Goal: Information Seeking & Learning: Learn about a topic

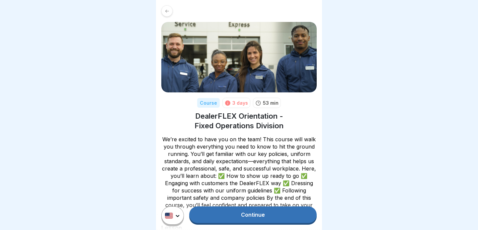
scroll to position [430, 0]
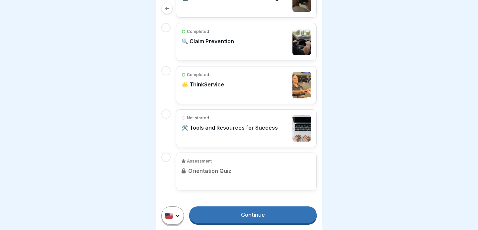
click at [245, 130] on p "🛠️ Tools and Resources for Success" at bounding box center [230, 127] width 96 height 7
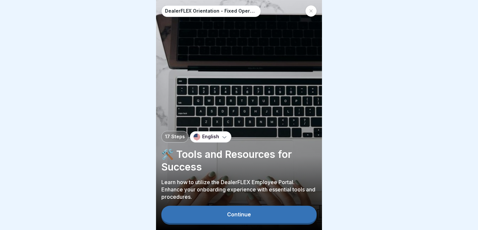
click at [245, 217] on div "Continue" at bounding box center [239, 214] width 24 height 6
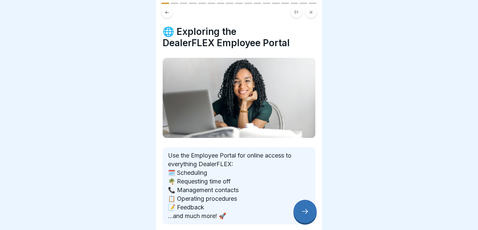
click at [304, 204] on div at bounding box center [305, 211] width 23 height 23
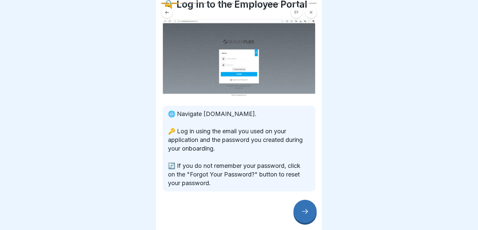
scroll to position [29, 0]
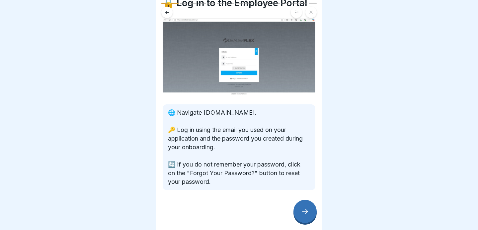
click at [299, 207] on div at bounding box center [305, 211] width 23 height 23
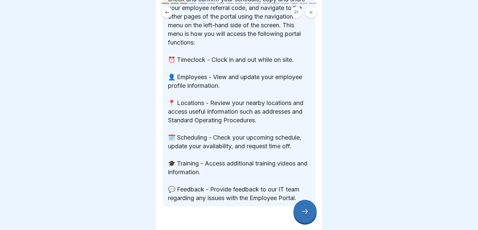
scroll to position [188, 0]
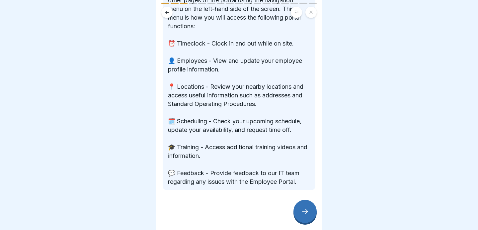
click at [306, 215] on icon at bounding box center [305, 211] width 8 height 8
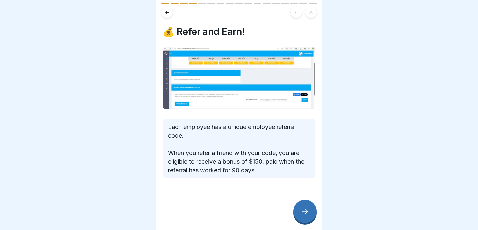
click at [298, 215] on div at bounding box center [305, 211] width 23 height 23
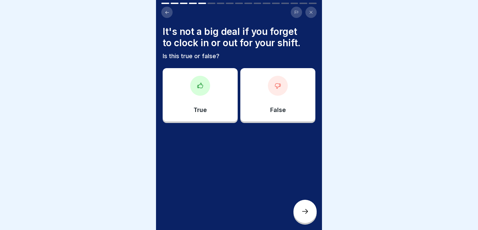
click at [269, 92] on div "False" at bounding box center [278, 94] width 75 height 53
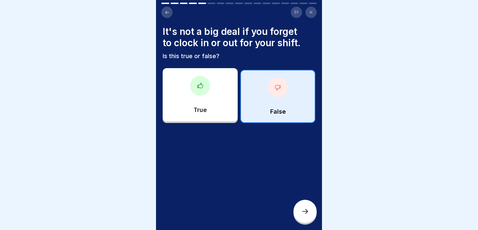
click at [306, 218] on div at bounding box center [305, 211] width 23 height 23
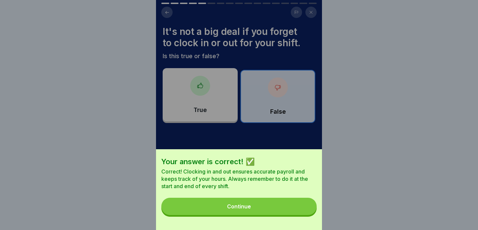
click at [270, 205] on button "Continue" at bounding box center [238, 206] width 155 height 17
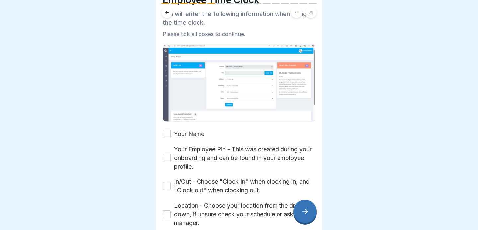
scroll to position [43, 0]
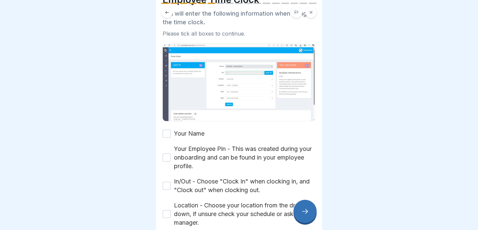
click at [166, 130] on button "Your Name" at bounding box center [167, 134] width 8 height 8
click at [168, 158] on button "Your Employee Pin - This was created during your onboarding and can be found in…" at bounding box center [167, 157] width 8 height 8
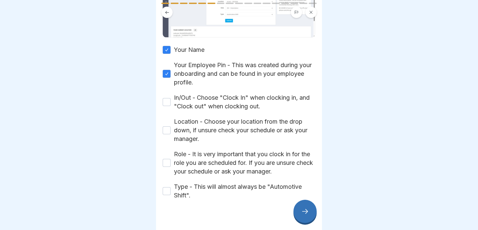
scroll to position [129, 0]
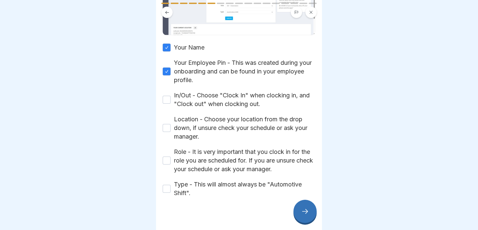
click at [164, 100] on button "In/Out - Choose "Clock In" when clocking in, and "Clock out" when clocking out." at bounding box center [167, 100] width 8 height 8
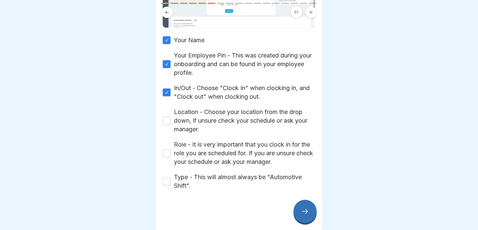
click at [168, 117] on button "Location - Choose your location from the drop down, if unsure check your schedu…" at bounding box center [167, 121] width 8 height 8
click at [166, 153] on button "Role - It is very important that you clock in for the role you are scheduled fo…" at bounding box center [167, 153] width 8 height 8
click at [166, 180] on button "Type - This will almost always be "Automotive Shift"." at bounding box center [167, 181] width 8 height 8
click at [306, 214] on icon at bounding box center [305, 211] width 8 height 8
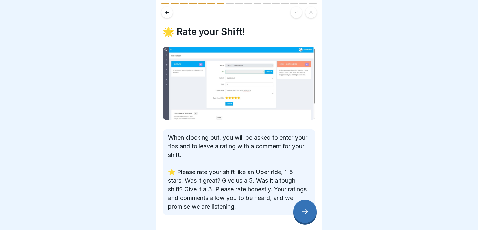
click at [306, 214] on icon at bounding box center [305, 211] width 8 height 8
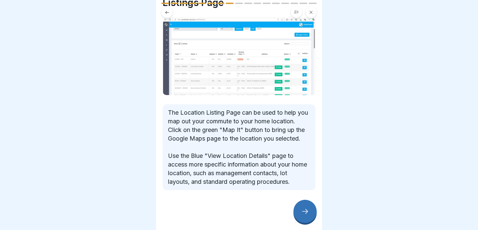
scroll to position [49, 0]
click at [304, 216] on div at bounding box center [305, 211] width 23 height 23
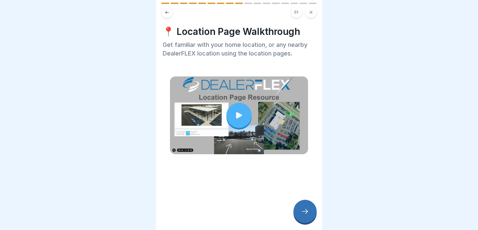
click at [306, 211] on icon at bounding box center [305, 211] width 8 height 8
click at [304, 214] on icon at bounding box center [305, 211] width 8 height 8
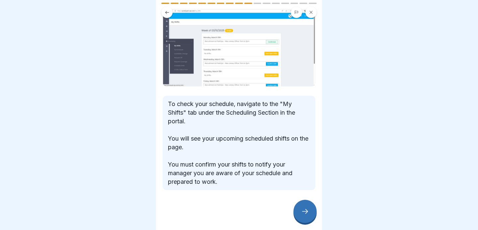
click at [306, 207] on div at bounding box center [305, 211] width 23 height 23
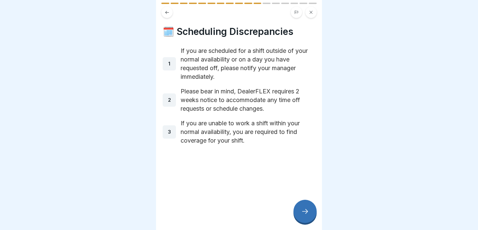
click at [302, 211] on icon at bounding box center [305, 211] width 8 height 8
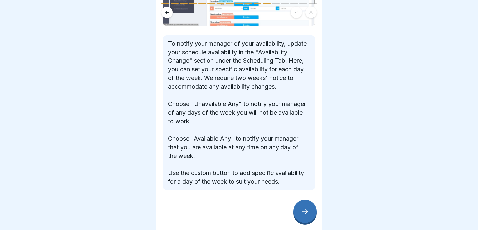
scroll to position [107, 0]
click at [307, 202] on div at bounding box center [305, 211] width 23 height 23
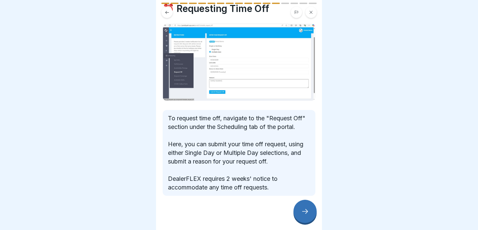
scroll to position [29, 0]
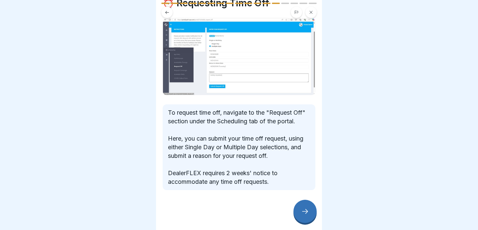
click at [302, 210] on icon at bounding box center [305, 211] width 8 height 8
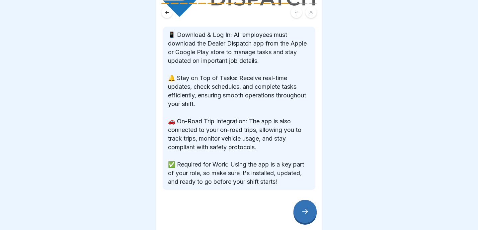
scroll to position [135, 0]
click at [305, 206] on div at bounding box center [305, 211] width 23 height 23
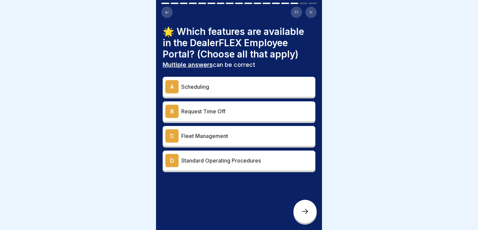
click at [218, 117] on div "B Request Time Off" at bounding box center [238, 111] width 147 height 13
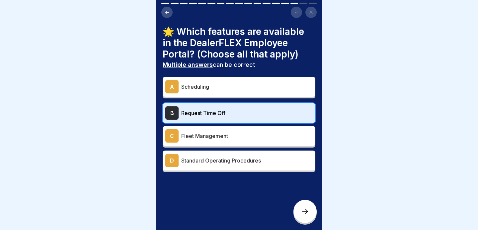
click at [223, 163] on p "Standard Operating Procedures" at bounding box center [247, 160] width 132 height 8
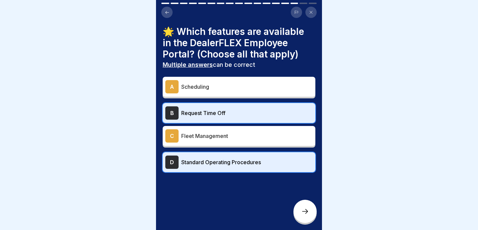
click at [302, 213] on icon at bounding box center [305, 211] width 8 height 8
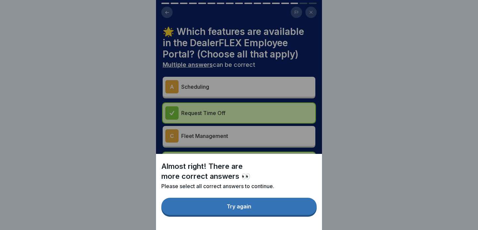
click at [270, 205] on button "Try again" at bounding box center [238, 206] width 155 height 17
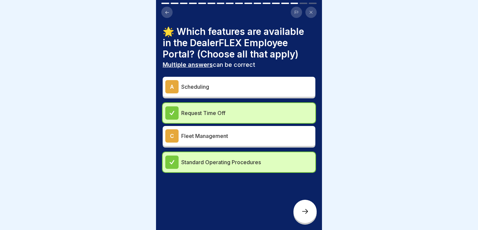
click at [216, 136] on p "Fleet Management" at bounding box center [247, 136] width 132 height 8
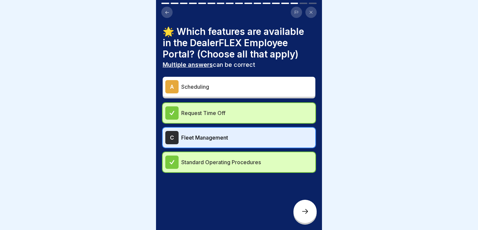
click at [216, 136] on p "Fleet Management" at bounding box center [247, 138] width 132 height 8
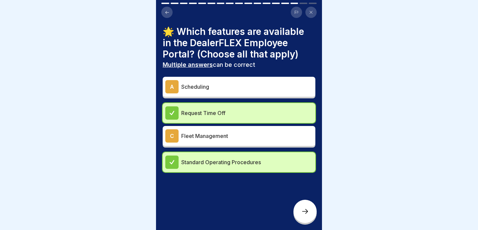
click at [202, 91] on div "A Scheduling" at bounding box center [238, 86] width 147 height 13
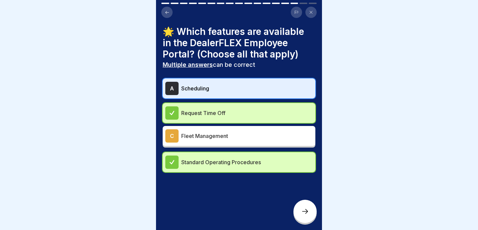
click at [304, 210] on icon at bounding box center [305, 211] width 8 height 8
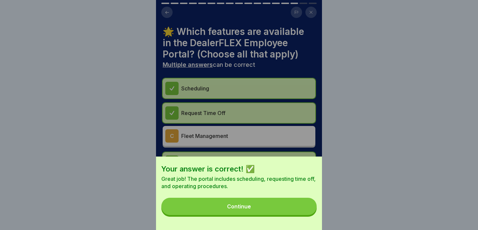
click at [279, 204] on button "Continue" at bounding box center [238, 206] width 155 height 17
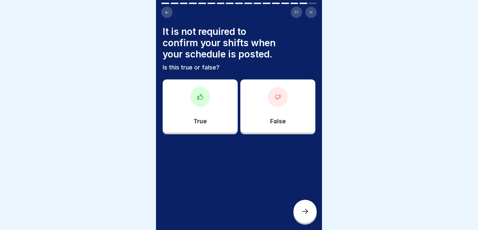
click at [276, 97] on icon at bounding box center [278, 97] width 7 height 7
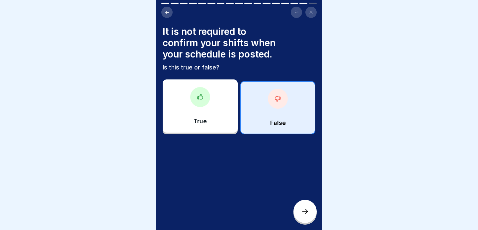
click at [305, 210] on icon at bounding box center [305, 211] width 8 height 8
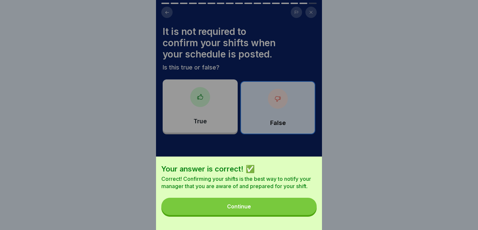
click at [286, 203] on button "Continue" at bounding box center [238, 206] width 155 height 17
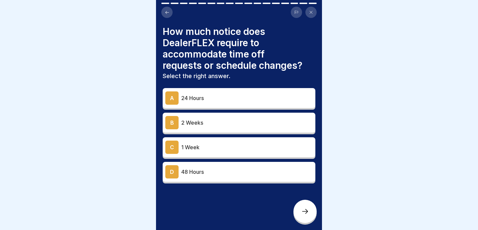
click at [203, 124] on p "2 Weeks" at bounding box center [247, 123] width 132 height 8
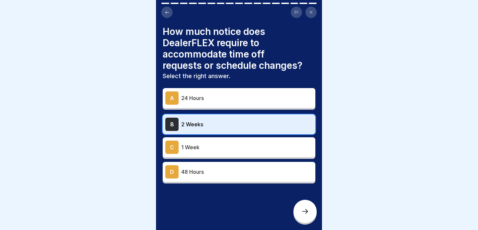
click at [306, 214] on icon at bounding box center [305, 211] width 8 height 8
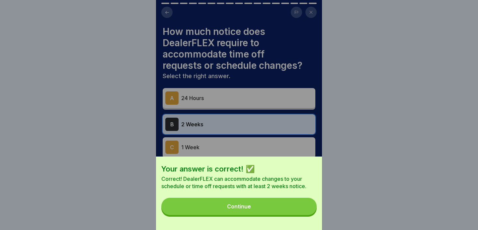
click at [282, 212] on button "Continue" at bounding box center [238, 206] width 155 height 17
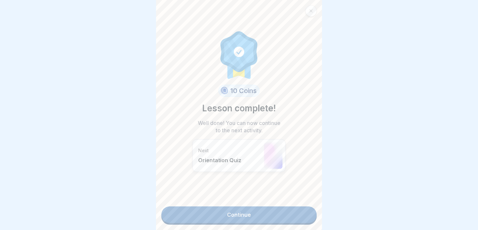
click at [268, 212] on link "Continue" at bounding box center [238, 214] width 155 height 17
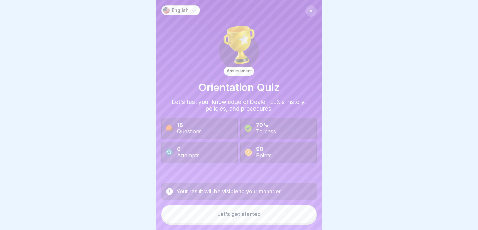
click at [235, 213] on div "Let’s get started" at bounding box center [239, 214] width 43 height 6
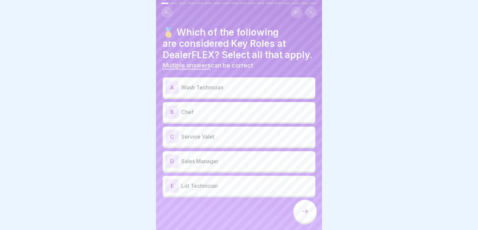
click at [207, 187] on p "Lot Technician" at bounding box center [247, 186] width 132 height 8
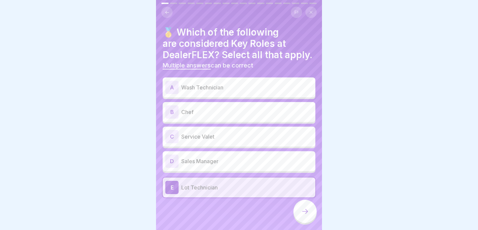
click at [200, 139] on p "Service Valet" at bounding box center [247, 137] width 132 height 8
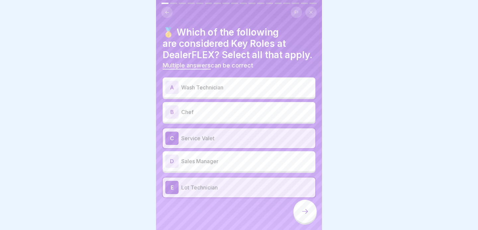
click at [212, 83] on p "Wash Technician" at bounding box center [247, 87] width 132 height 8
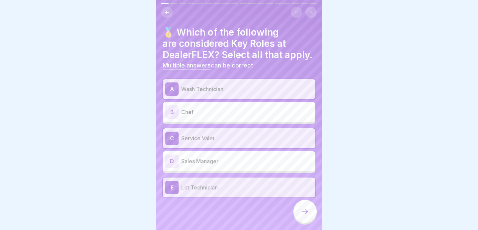
click at [304, 219] on div at bounding box center [305, 211] width 23 height 23
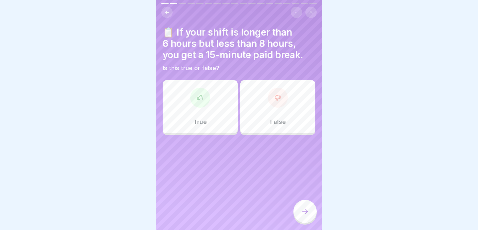
click at [205, 108] on div "True" at bounding box center [200, 106] width 75 height 53
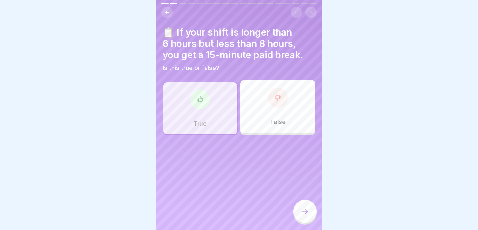
click at [310, 213] on div at bounding box center [305, 211] width 23 height 23
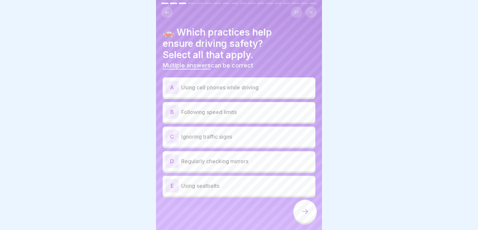
click at [214, 111] on p "Following speed limits" at bounding box center [247, 112] width 132 height 8
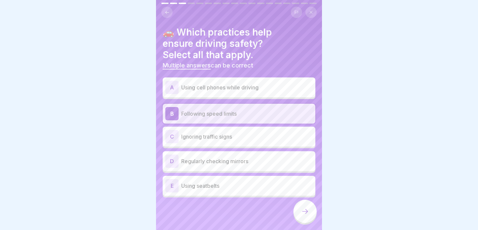
click at [214, 163] on p "Regularly checking mirrors" at bounding box center [247, 161] width 132 height 8
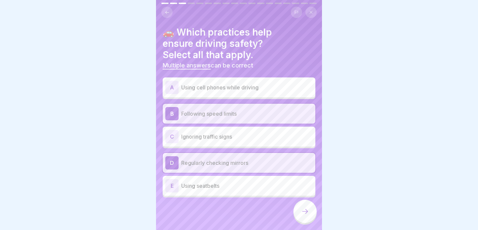
click at [208, 190] on div "E Using seatbelts" at bounding box center [238, 185] width 147 height 13
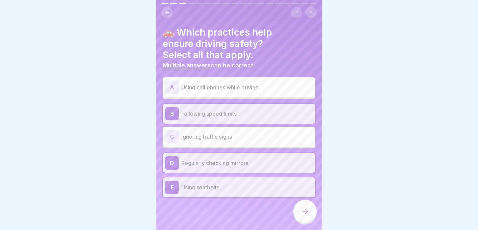
click at [308, 214] on icon at bounding box center [305, 211] width 8 height 8
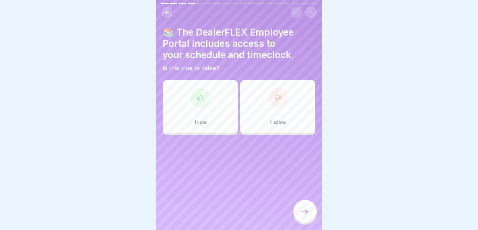
click at [205, 112] on div "True" at bounding box center [200, 106] width 75 height 53
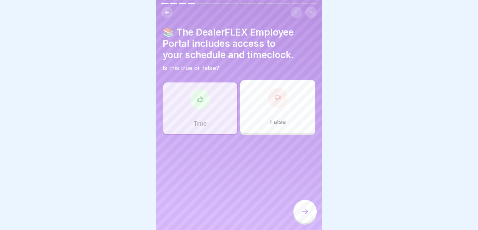
click at [304, 214] on icon at bounding box center [305, 211] width 8 height 8
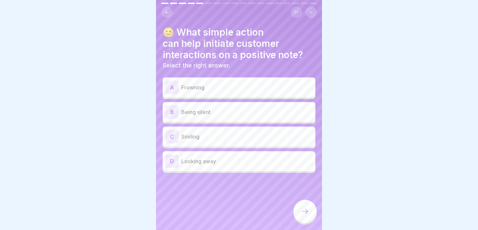
click at [193, 141] on div "C Smiling" at bounding box center [238, 136] width 147 height 13
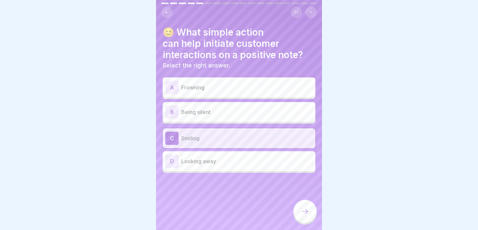
click at [297, 213] on div at bounding box center [305, 211] width 23 height 23
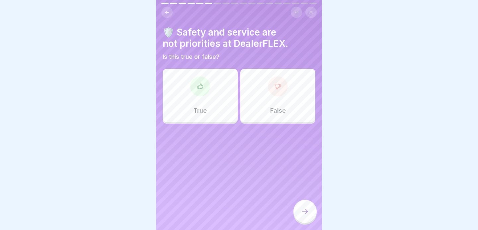
click at [264, 89] on div "False" at bounding box center [278, 95] width 75 height 53
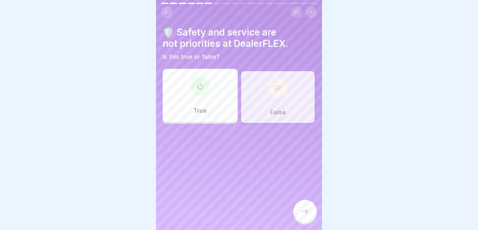
click at [306, 212] on icon at bounding box center [305, 211] width 8 height 8
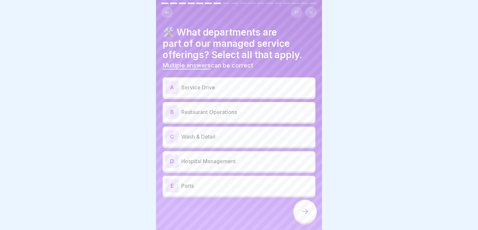
click at [212, 185] on p "Parts" at bounding box center [247, 186] width 132 height 8
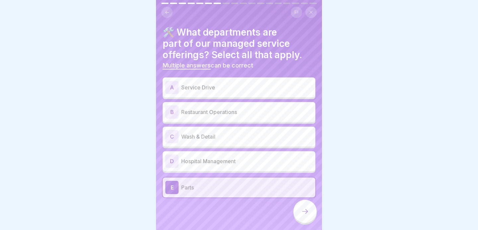
click at [211, 136] on p "Wash & Detail" at bounding box center [247, 137] width 132 height 8
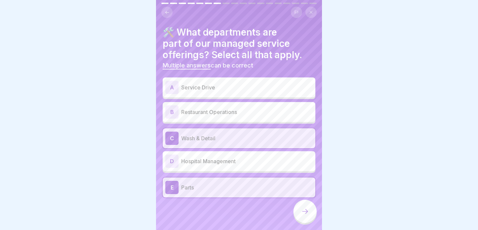
click at [210, 91] on div "A Service Drive" at bounding box center [238, 87] width 147 height 13
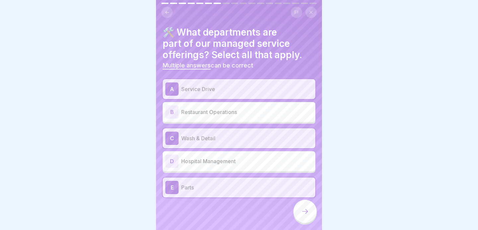
click at [307, 211] on icon at bounding box center [305, 211] width 8 height 8
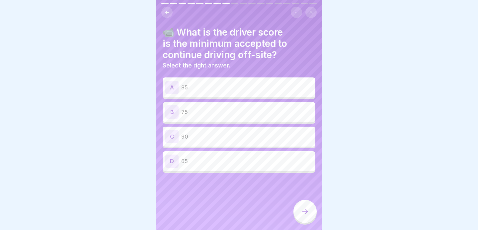
click at [218, 139] on p "90" at bounding box center [247, 137] width 132 height 8
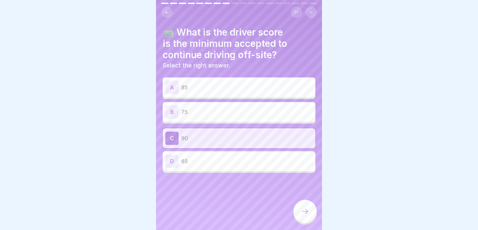
click at [306, 217] on div at bounding box center [305, 211] width 23 height 23
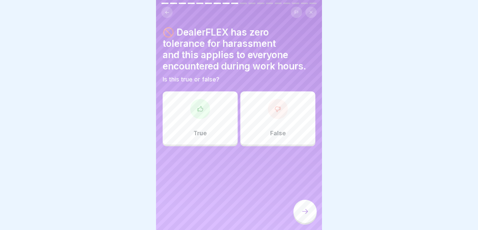
click at [204, 127] on div "True" at bounding box center [200, 117] width 75 height 53
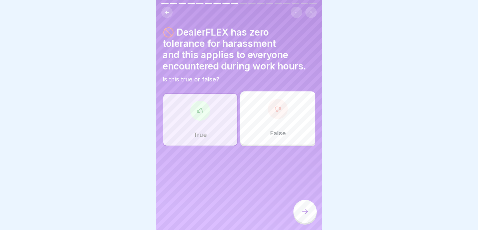
click at [309, 209] on icon at bounding box center [305, 211] width 8 height 8
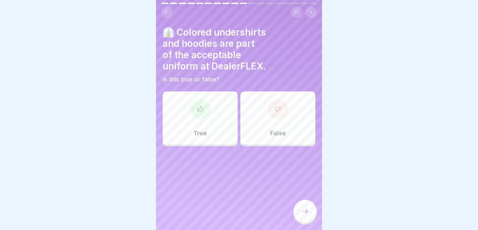
click at [268, 114] on div "False" at bounding box center [278, 117] width 75 height 53
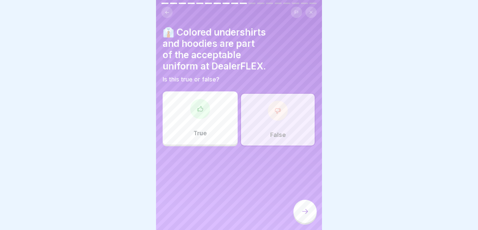
click at [307, 210] on icon at bounding box center [305, 211] width 8 height 8
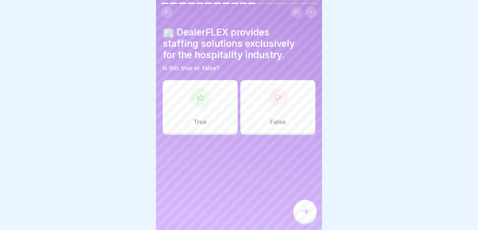
click at [270, 117] on div "False" at bounding box center [278, 106] width 75 height 53
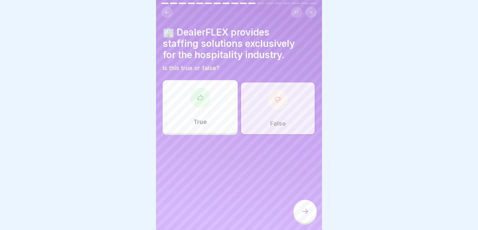
click at [307, 208] on icon at bounding box center [305, 211] width 8 height 8
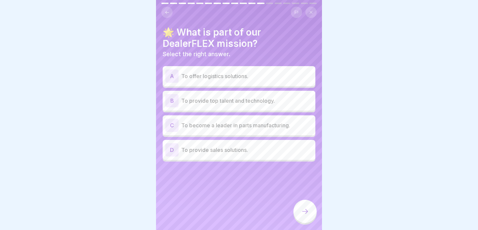
click at [204, 104] on p "To provide top talent and technology." at bounding box center [247, 101] width 132 height 8
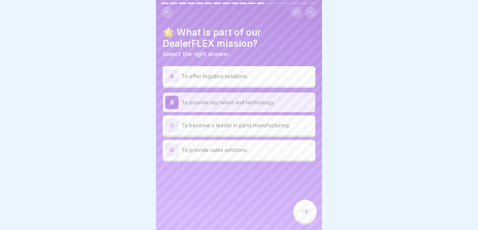
click at [212, 151] on p "To provide sales solutions." at bounding box center [247, 150] width 132 height 8
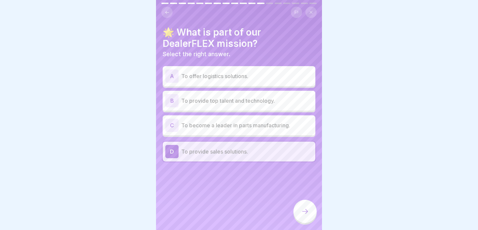
click at [198, 98] on p "To provide top talent and technology." at bounding box center [247, 101] width 132 height 8
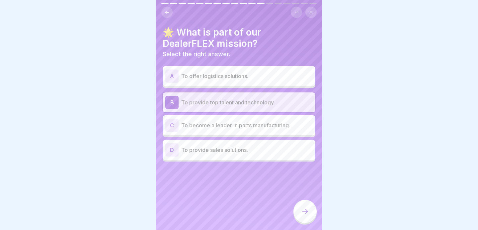
click at [220, 148] on p "To provide sales solutions." at bounding box center [247, 150] width 132 height 8
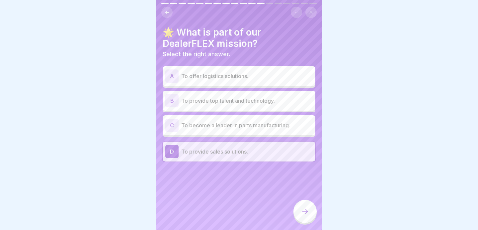
click at [309, 211] on icon at bounding box center [305, 211] width 8 height 8
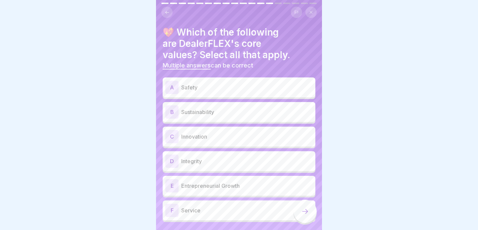
scroll to position [19, 0]
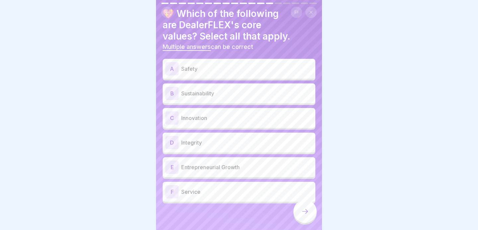
click at [230, 62] on div "A Safety" at bounding box center [238, 68] width 147 height 13
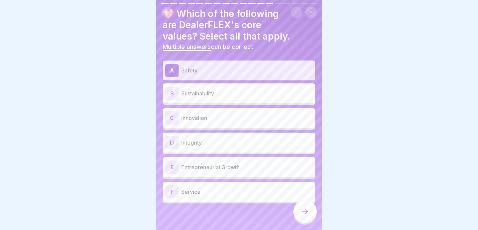
click at [208, 185] on div "F Service" at bounding box center [238, 191] width 147 height 13
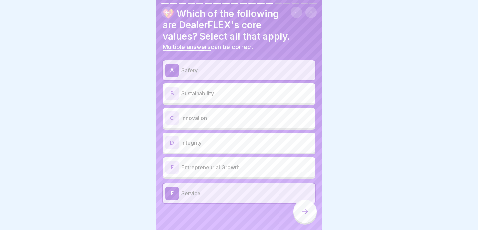
click at [194, 144] on p "Integrity" at bounding box center [247, 143] width 132 height 8
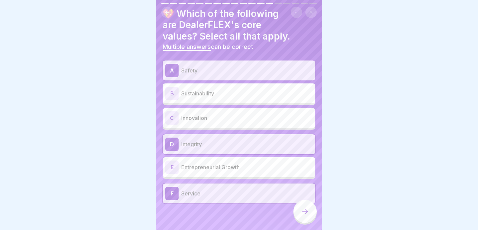
click at [188, 96] on p "Sustainability" at bounding box center [247, 93] width 132 height 8
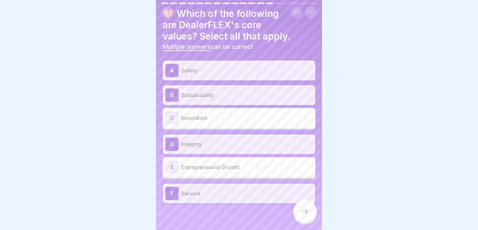
click at [305, 214] on icon at bounding box center [305, 211] width 8 height 8
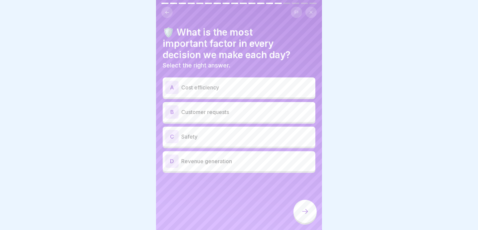
click at [203, 138] on p "Safety" at bounding box center [247, 137] width 132 height 8
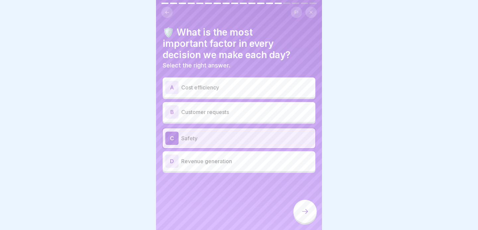
click at [306, 211] on icon at bounding box center [305, 211] width 8 height 8
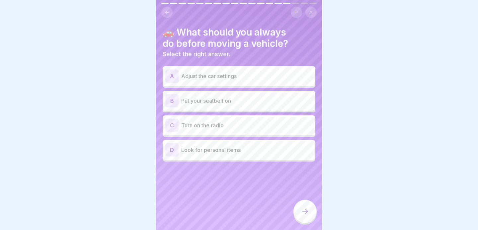
click at [196, 102] on p "Put your seatbelt on" at bounding box center [247, 101] width 132 height 8
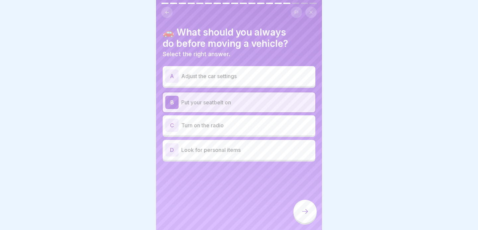
click at [306, 210] on icon at bounding box center [305, 211] width 8 height 8
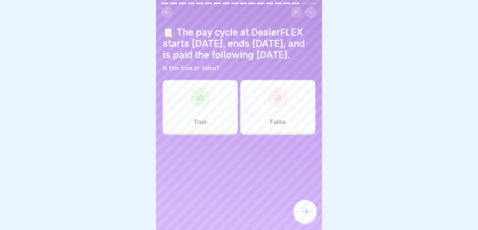
click at [203, 124] on div "True" at bounding box center [200, 106] width 75 height 53
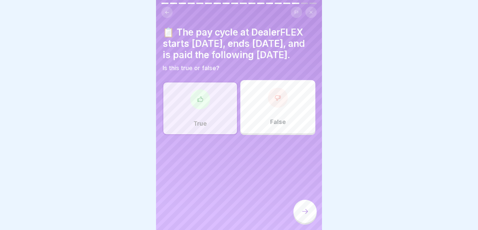
click at [306, 210] on icon at bounding box center [305, 211] width 8 height 8
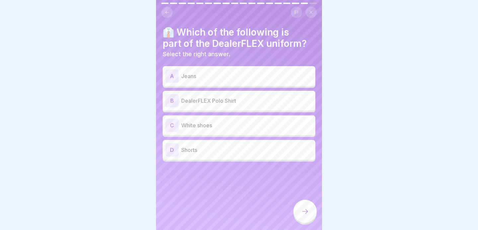
click at [216, 101] on p "DealerFLEX Polo Shirt" at bounding box center [247, 101] width 132 height 8
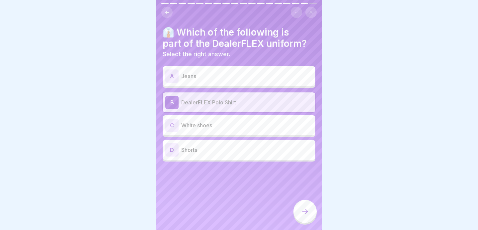
click at [302, 210] on icon at bounding box center [305, 211] width 8 height 8
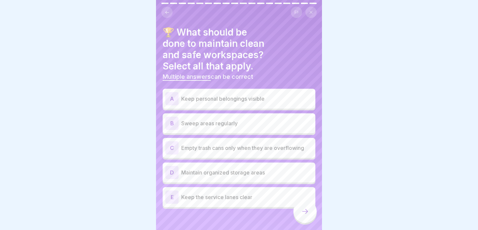
click at [217, 119] on p "Sweep areas regularly" at bounding box center [247, 123] width 132 height 8
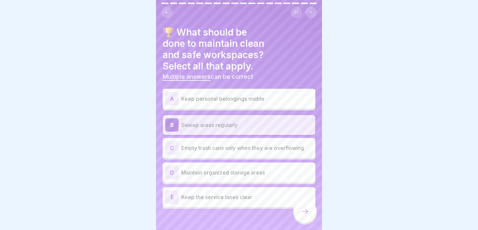
click at [210, 144] on p "Empty trash cans only when they are overflowing" at bounding box center [247, 148] width 132 height 8
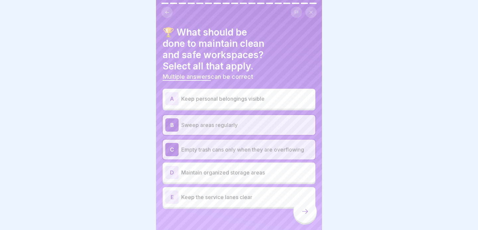
click at [211, 146] on p "Empty trash cans only when they are overflowing" at bounding box center [247, 150] width 132 height 8
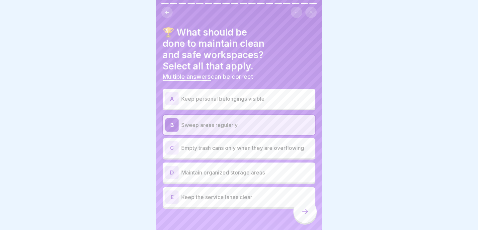
click at [211, 193] on p "Keep the service lanes clear" at bounding box center [247, 197] width 132 height 8
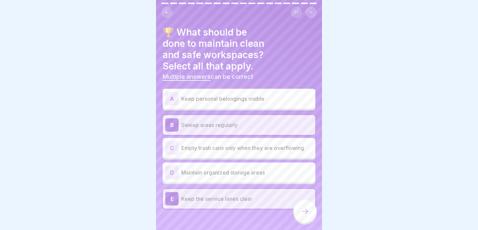
click at [206, 168] on p "Maintain organized storage areas" at bounding box center [247, 172] width 132 height 8
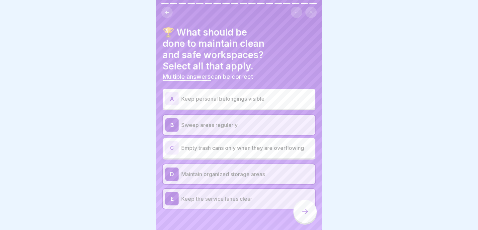
click at [305, 210] on icon at bounding box center [305, 211] width 8 height 8
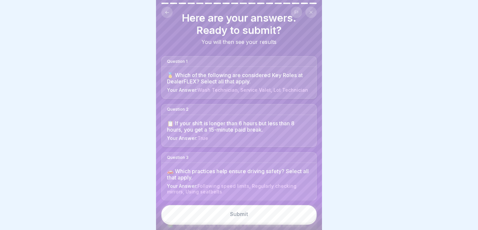
scroll to position [0, 0]
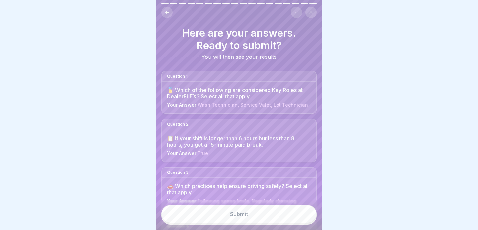
click at [252, 215] on button "Submit" at bounding box center [238, 214] width 155 height 18
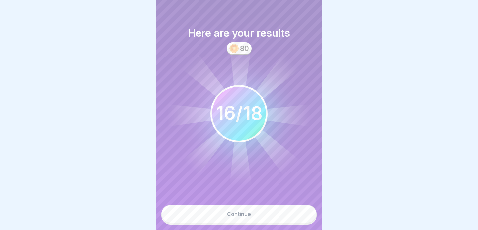
click at [238, 213] on div "Continue" at bounding box center [239, 214] width 24 height 6
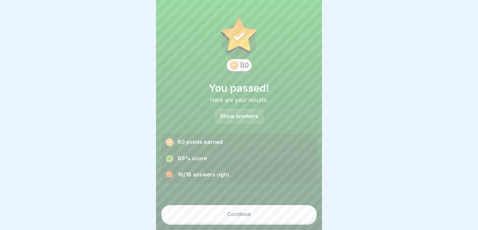
click at [233, 212] on div "Continue" at bounding box center [239, 214] width 24 height 6
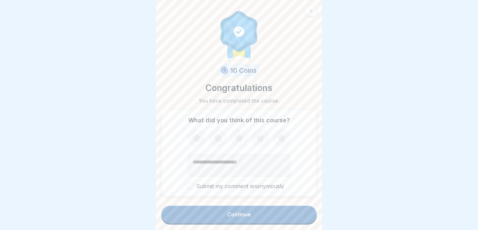
click at [238, 215] on div "Continue" at bounding box center [239, 214] width 24 height 6
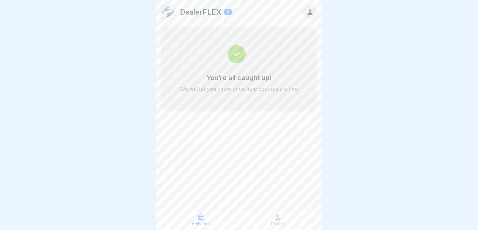
click at [277, 218] on icon at bounding box center [277, 217] width 7 height 7
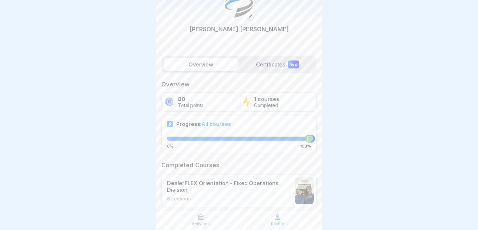
scroll to position [29, 0]
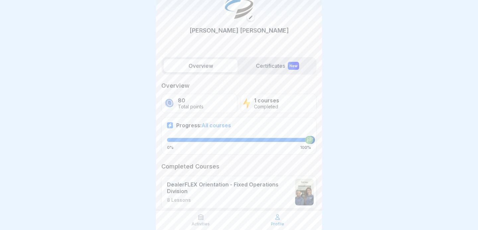
click at [251, 65] on label "Certificates New" at bounding box center [278, 65] width 74 height 13
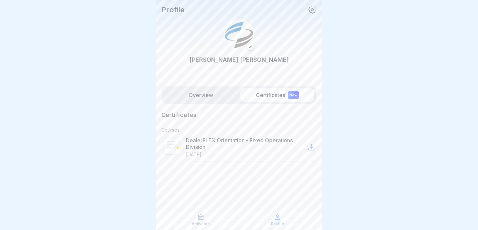
click at [212, 90] on label "Overview" at bounding box center [201, 94] width 74 height 13
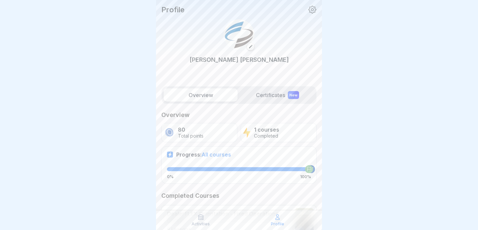
click at [313, 10] on icon at bounding box center [313, 10] width 8 height 8
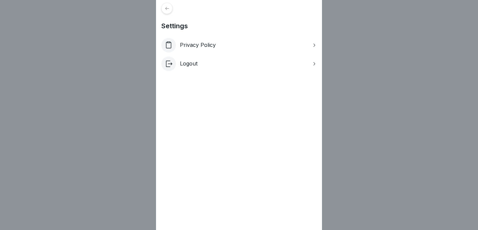
click at [221, 62] on div "Logout" at bounding box center [238, 63] width 155 height 15
